Goal: Information Seeking & Learning: Learn about a topic

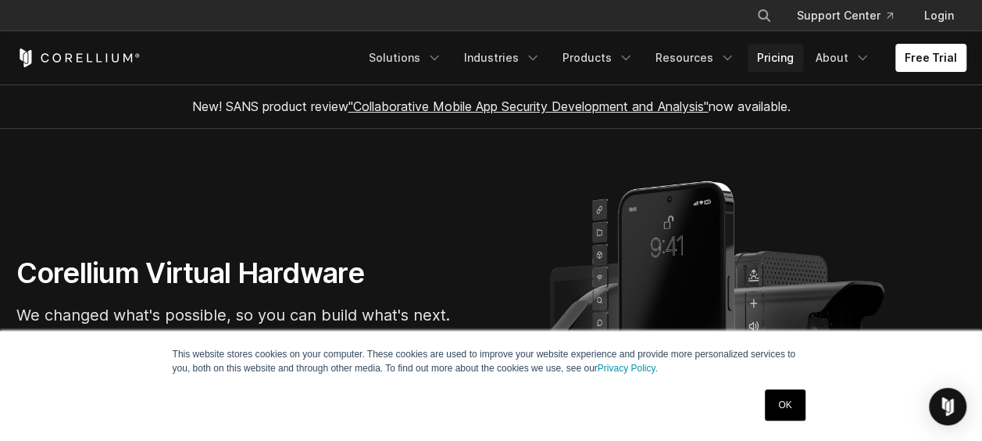
click at [778, 53] on link "Pricing" at bounding box center [775, 58] width 55 height 28
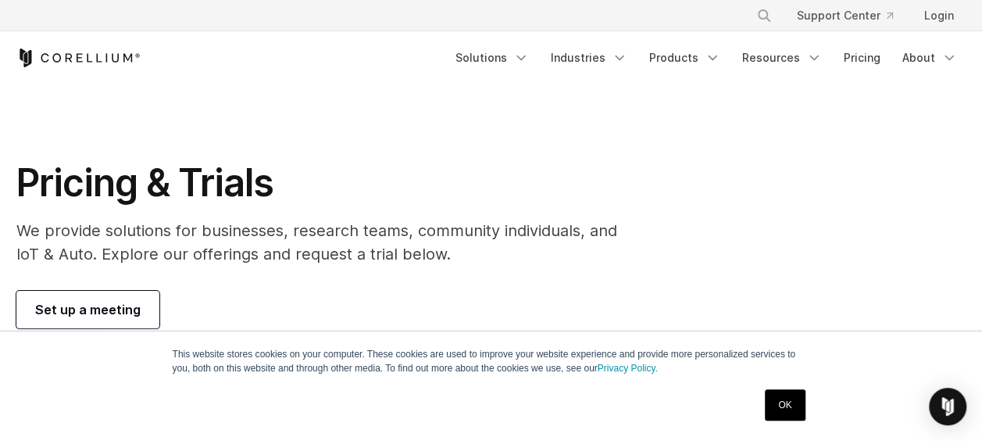
click at [778, 418] on link "OK" at bounding box center [785, 404] width 40 height 31
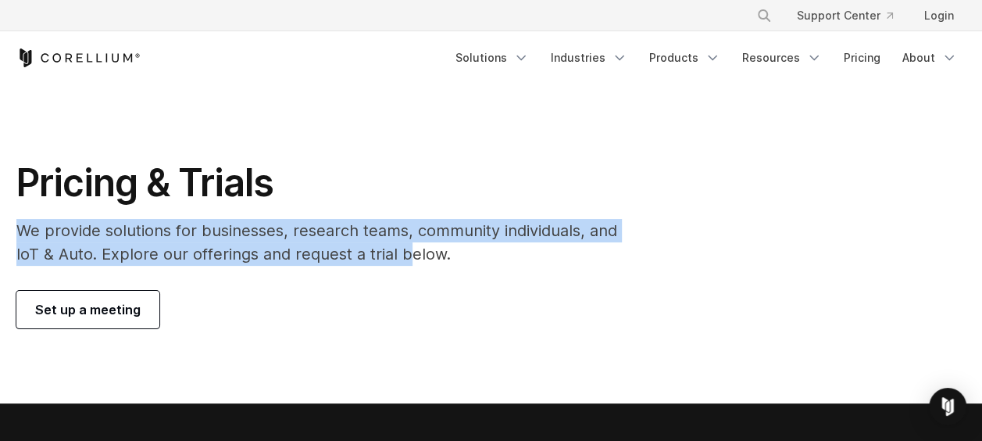
drag, startPoint x: 8, startPoint y: 227, endPoint x: 408, endPoint y: 260, distance: 401.5
click at [408, 260] on div "Pricing & Trials We provide solutions for businesses, research teams, community…" at bounding box center [328, 243] width 654 height 169
click at [408, 260] on p "We provide solutions for businesses, research teams, community individuals, and…" at bounding box center [327, 242] width 623 height 47
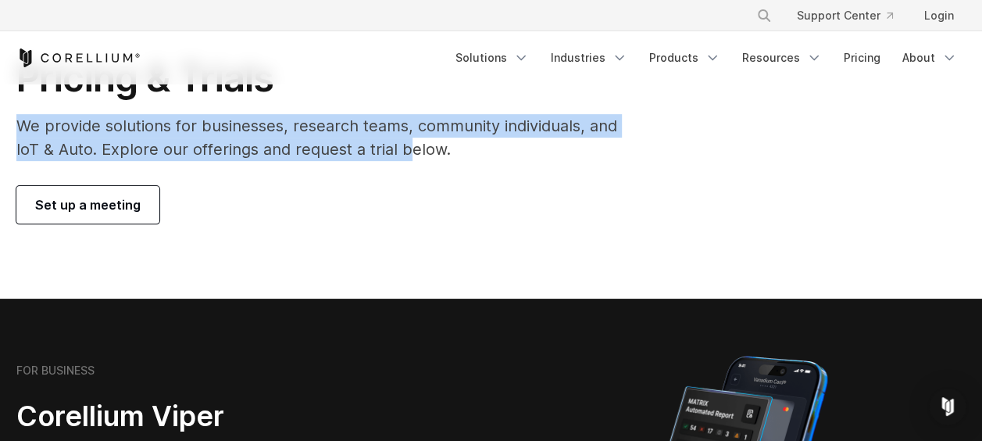
scroll to position [104, 0]
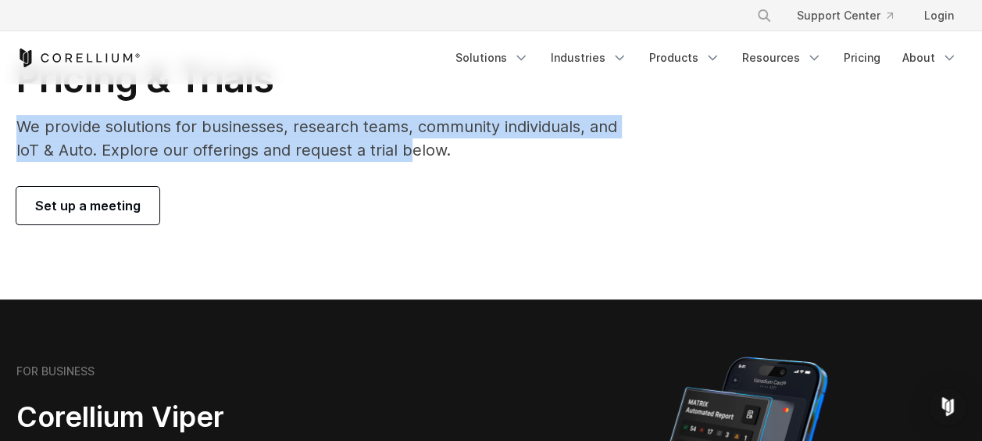
click at [250, 156] on p "We provide solutions for businesses, research teams, community individuals, and…" at bounding box center [327, 138] width 623 height 47
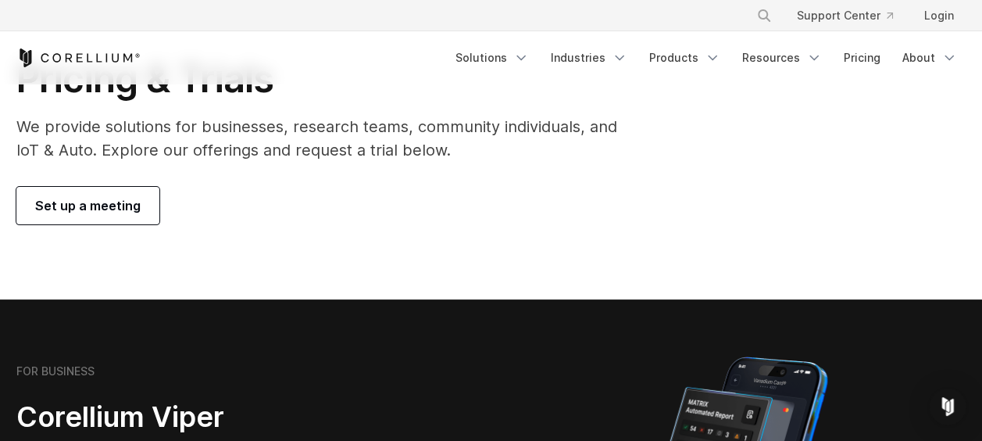
drag, startPoint x: 109, startPoint y: 145, endPoint x: 410, endPoint y: 165, distance: 302.3
click at [410, 165] on div "Pricing & Trials We provide solutions for businesses, research teams, community…" at bounding box center [328, 139] width 654 height 169
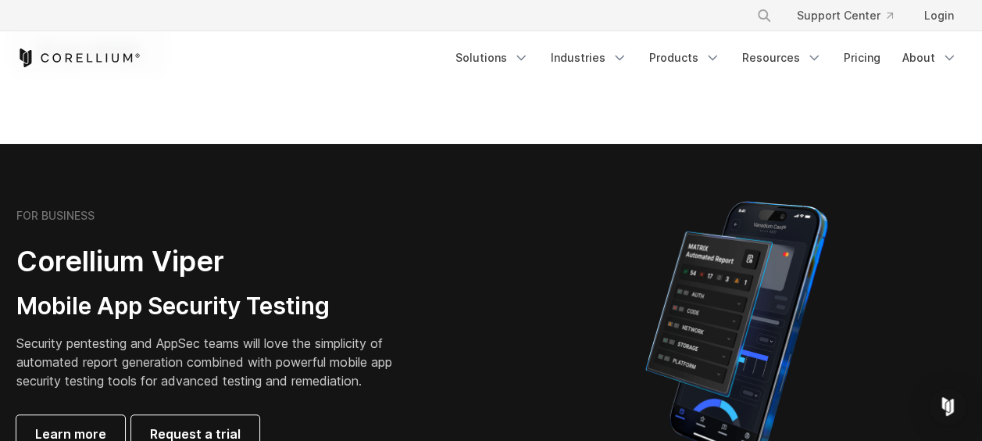
drag, startPoint x: 311, startPoint y: 194, endPoint x: 234, endPoint y: 130, distance: 100.5
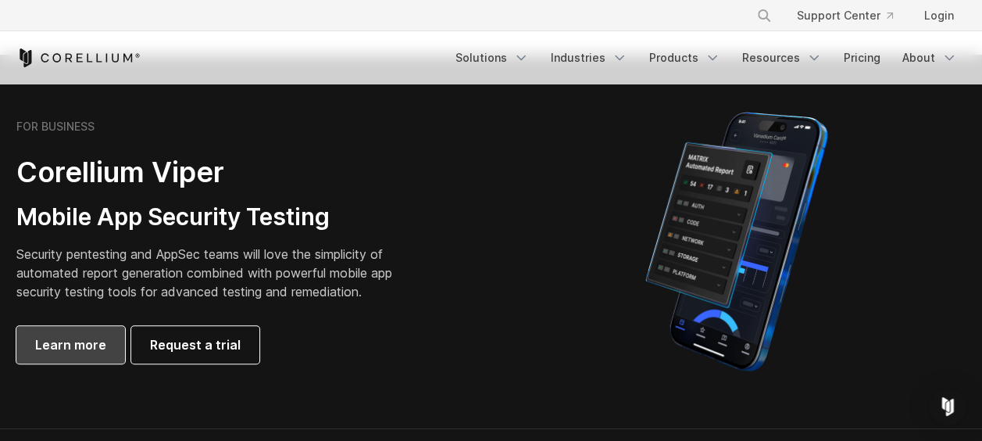
scroll to position [349, 0]
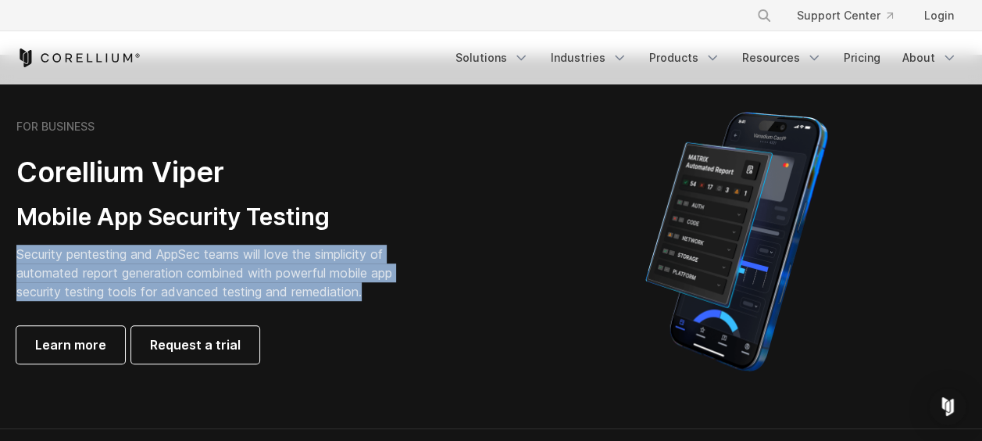
drag, startPoint x: 17, startPoint y: 249, endPoint x: 374, endPoint y: 298, distance: 359.7
click at [374, 298] on p "Security pentesting and AppSec teams will love the simplicity of automated repo…" at bounding box center [216, 273] width 400 height 56
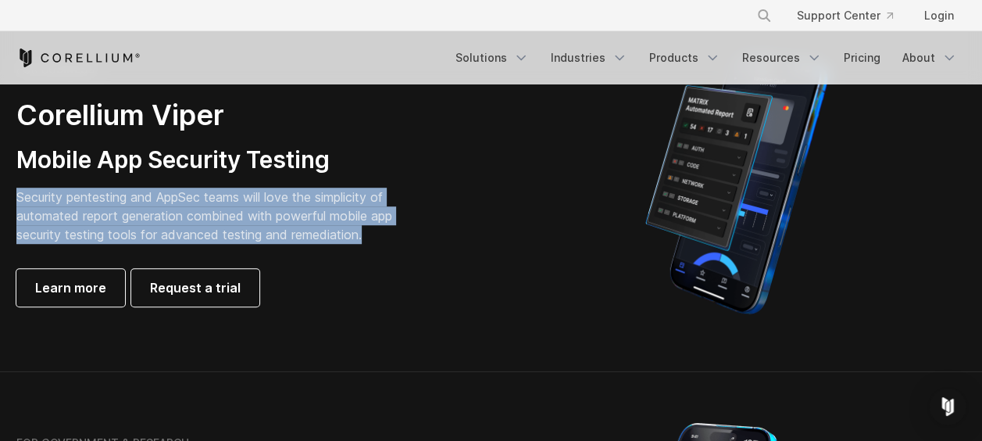
click at [289, 205] on p "Security pentesting and AppSec teams will love the simplicity of automated repo…" at bounding box center [216, 216] width 400 height 56
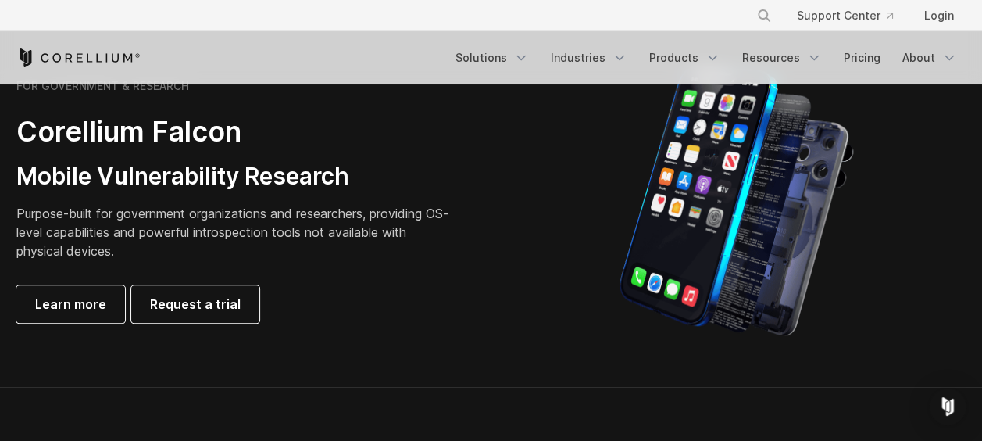
scroll to position [762, 0]
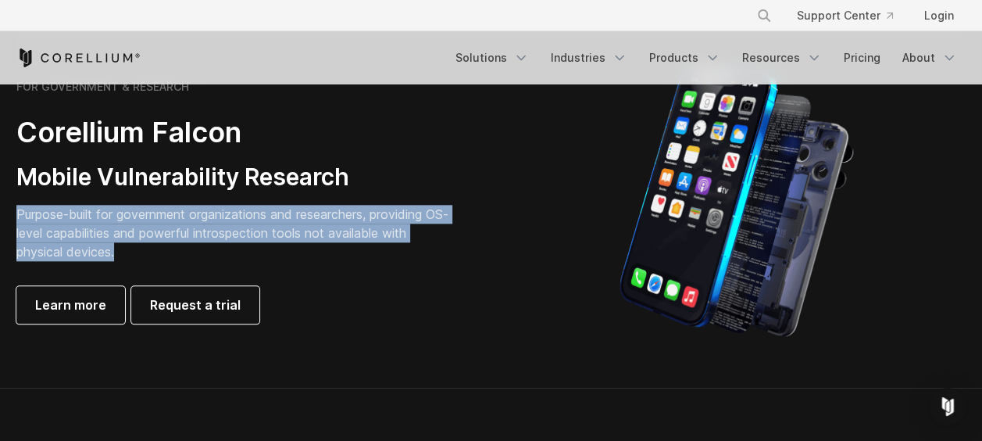
drag, startPoint x: 16, startPoint y: 211, endPoint x: 144, endPoint y: 246, distance: 132.9
click at [144, 246] on p "Purpose-built for government organizations and researchers, providing OS-level …" at bounding box center [235, 233] width 438 height 56
click at [97, 217] on p "Purpose-built for government organizations and researchers, providing OS-level …" at bounding box center [235, 233] width 438 height 56
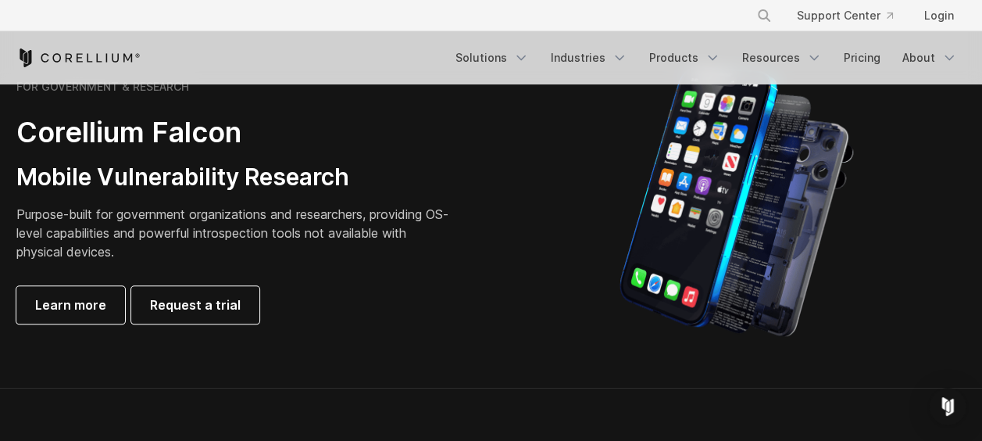
scroll to position [1120, 0]
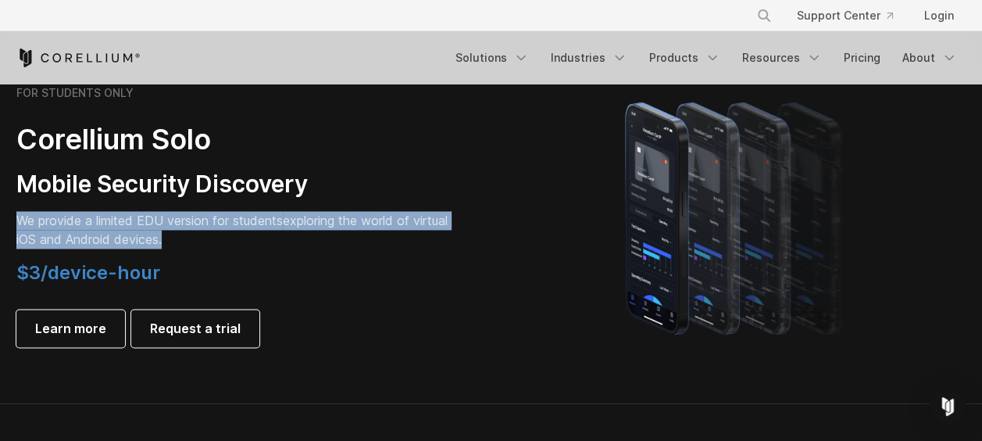
drag, startPoint x: 16, startPoint y: 216, endPoint x: 212, endPoint y: 239, distance: 196.8
click at [212, 239] on p "We provide a limited EDU version for students exploring the world of virtual iO…" at bounding box center [235, 230] width 438 height 38
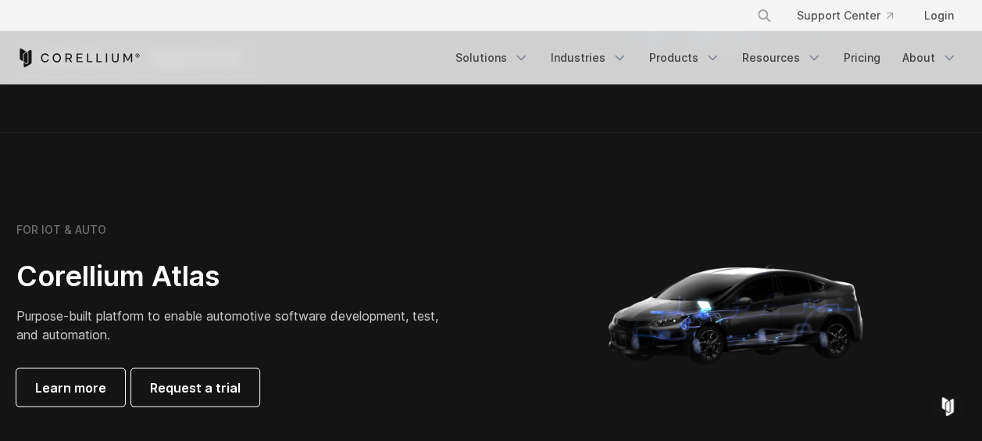
click at [235, 243] on div "FOR IOT & AUTO Corellium Atlas Purpose-built platform to enable automotive soft…" at bounding box center [235, 314] width 438 height 184
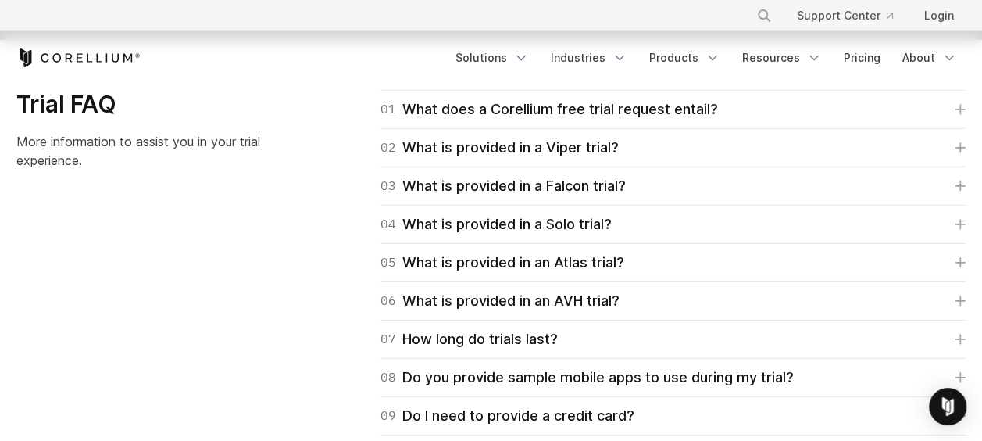
scroll to position [2263, 0]
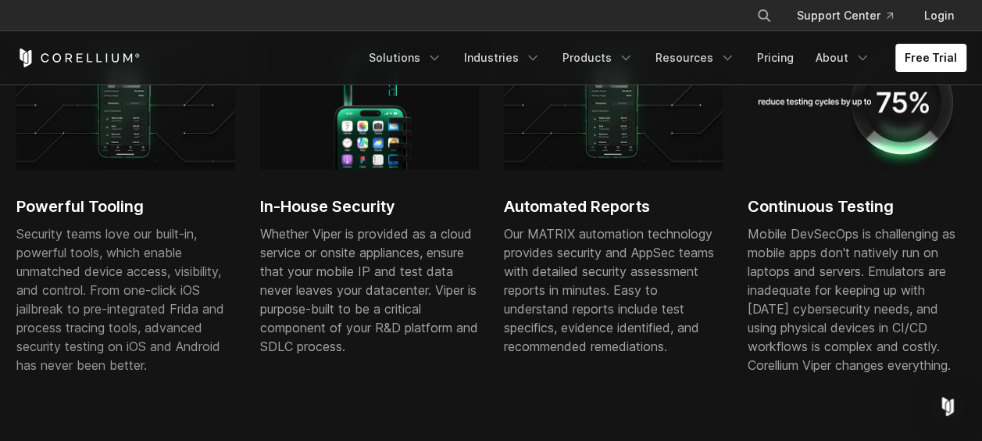
scroll to position [1002, 0]
click at [109, 202] on h2 "Powerful Tooling" at bounding box center [125, 205] width 219 height 23
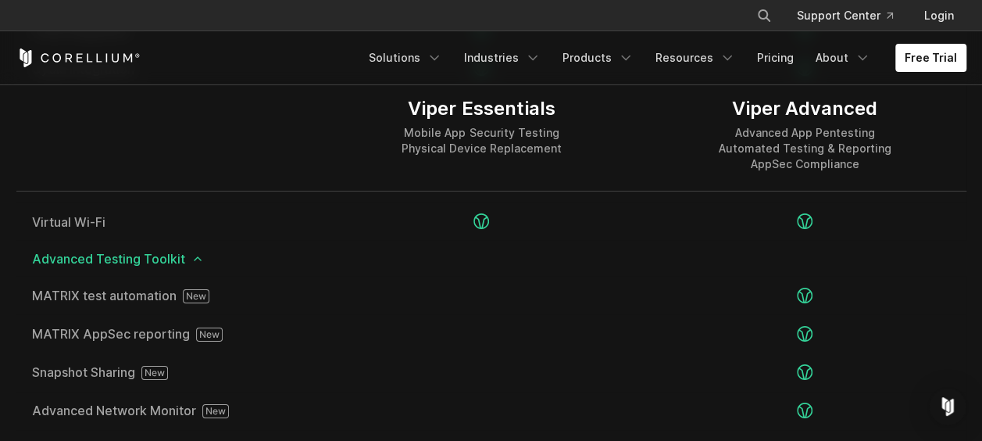
scroll to position [2587, 0]
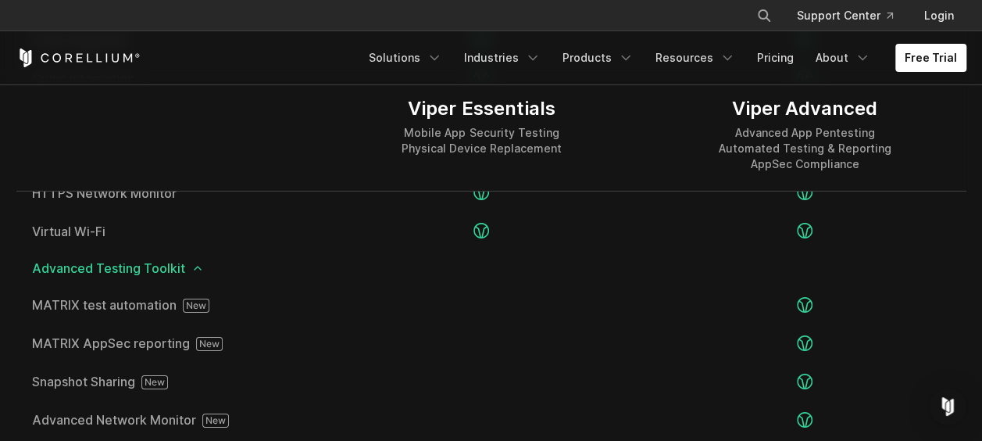
click at [0, 347] on html "× Search our site... Support Center Login" at bounding box center [491, 91] width 982 height 5357
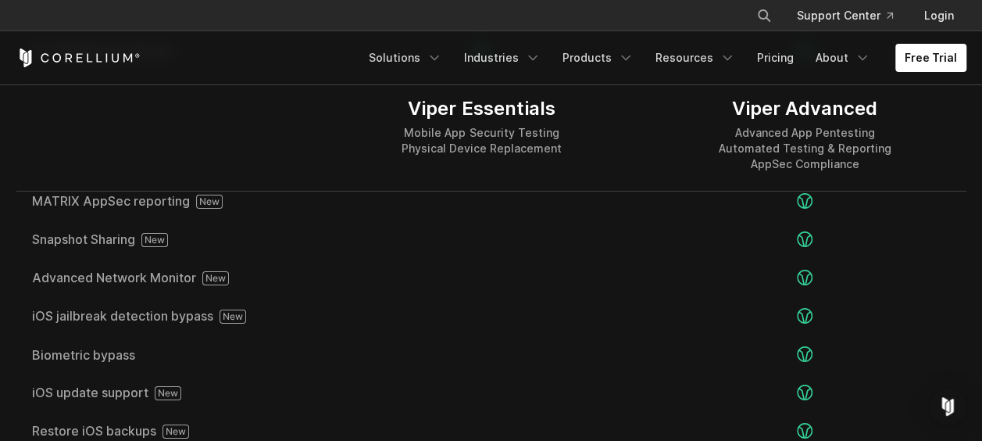
scroll to position [2539, 0]
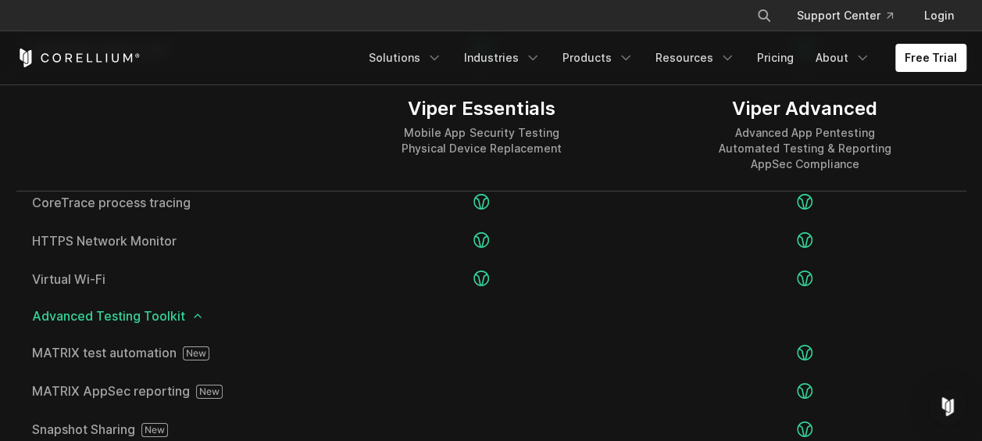
click at [0, 120] on html "× Search our site... Support Center Login" at bounding box center [491, 139] width 982 height 5357
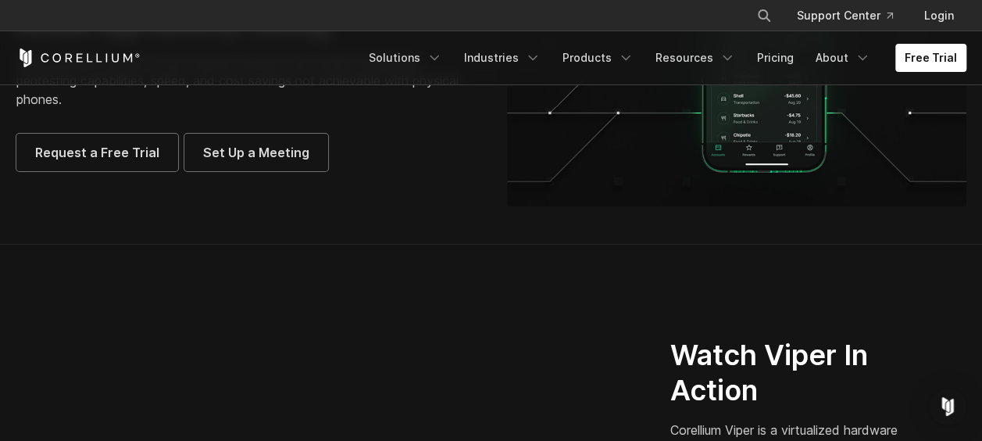
scroll to position [0, 0]
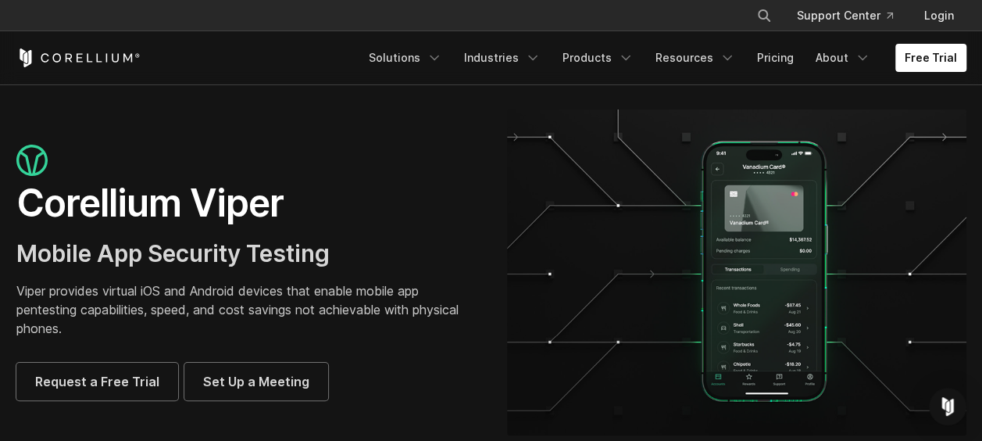
click at [214, 199] on h1 "Corellium Viper" at bounding box center [246, 203] width 460 height 47
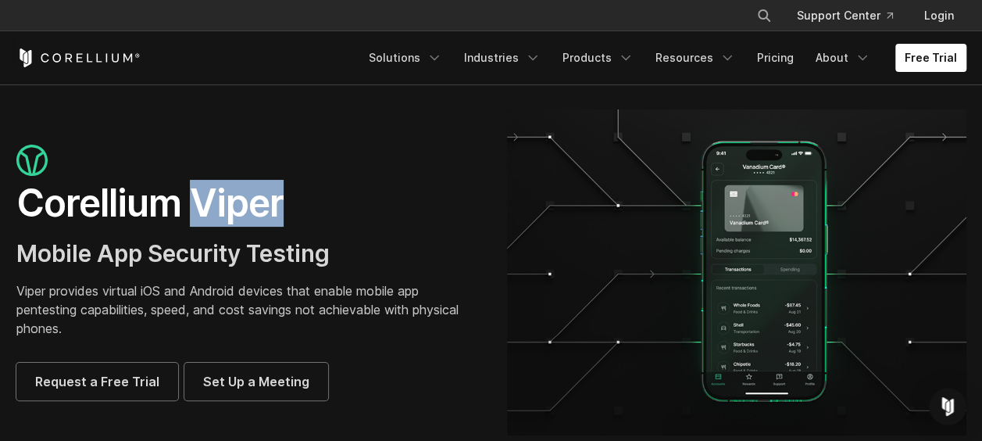
click at [214, 199] on h1 "Corellium Viper" at bounding box center [246, 203] width 460 height 47
copy h1 "Viper"
